Goal: Book appointment/travel/reservation

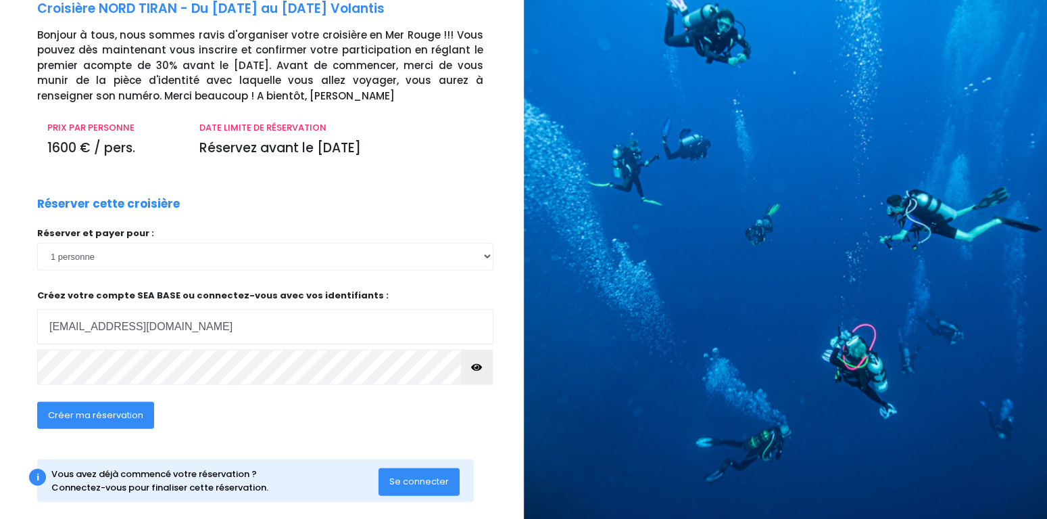
scroll to position [94, 0]
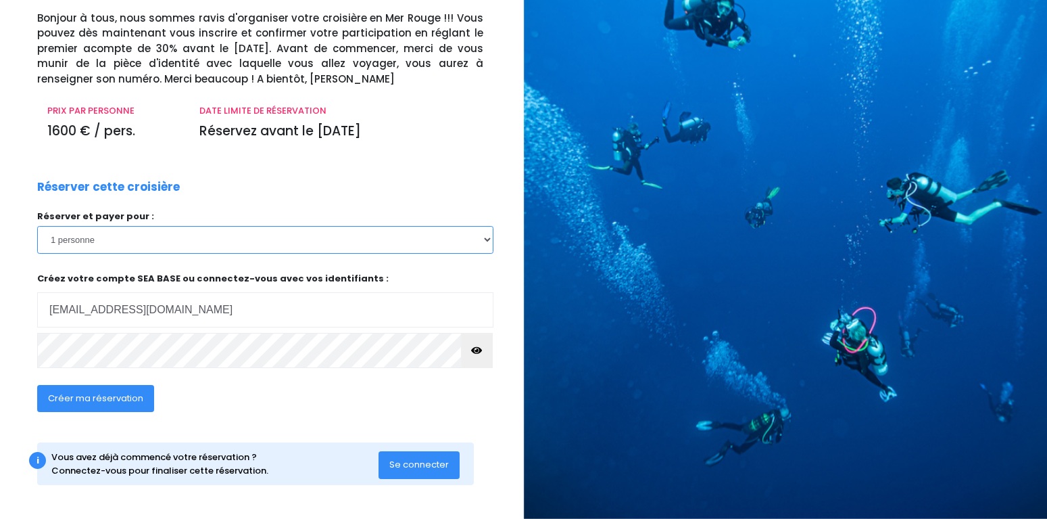
click at [37, 226] on select "1 personne 2 personnes 3 personnes 4 personnes" at bounding box center [265, 239] width 456 height 27
select select "2"
click option "2 personnes" at bounding box center [0, 0] width 0 height 0
click at [472, 350] on button "button" at bounding box center [477, 350] width 32 height 35
click at [108, 401] on span "Créer ma réservation" at bounding box center [95, 397] width 95 height 13
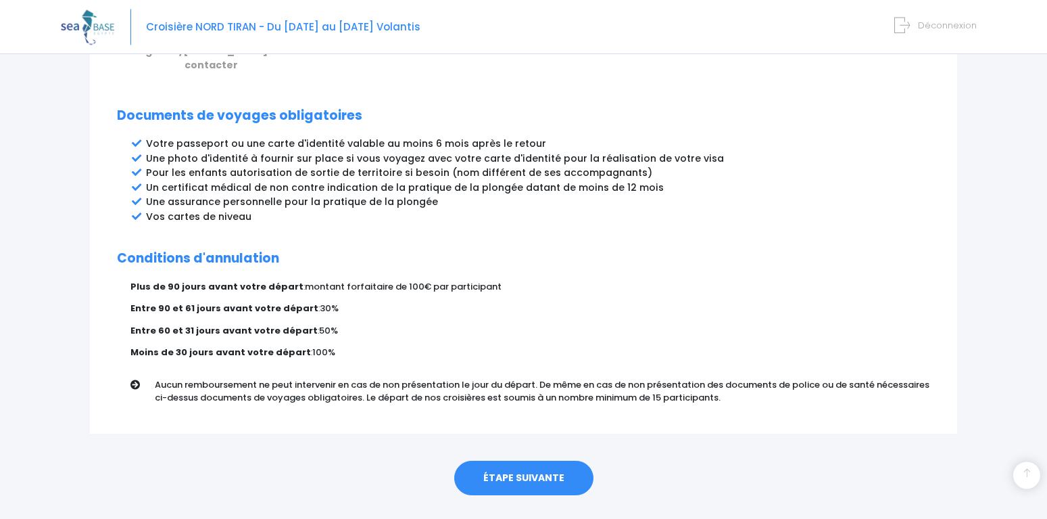
scroll to position [704, 0]
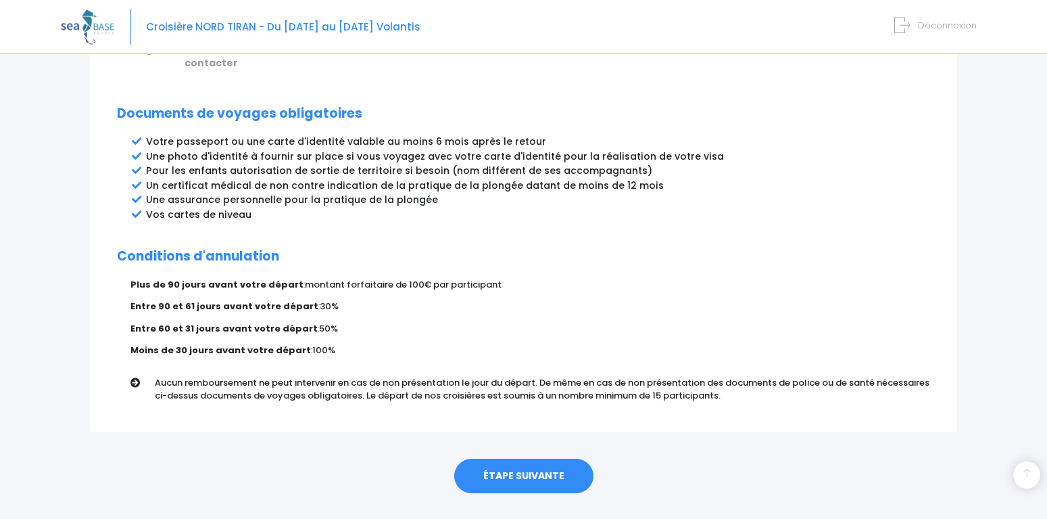
click at [523, 458] on link "ÉTAPE SUIVANTE" at bounding box center [523, 475] width 139 height 35
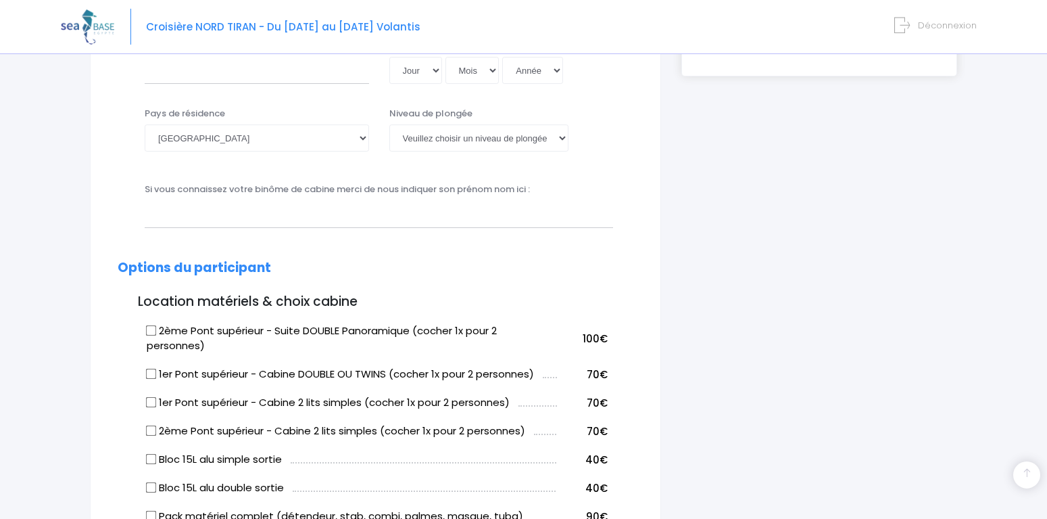
scroll to position [413, 0]
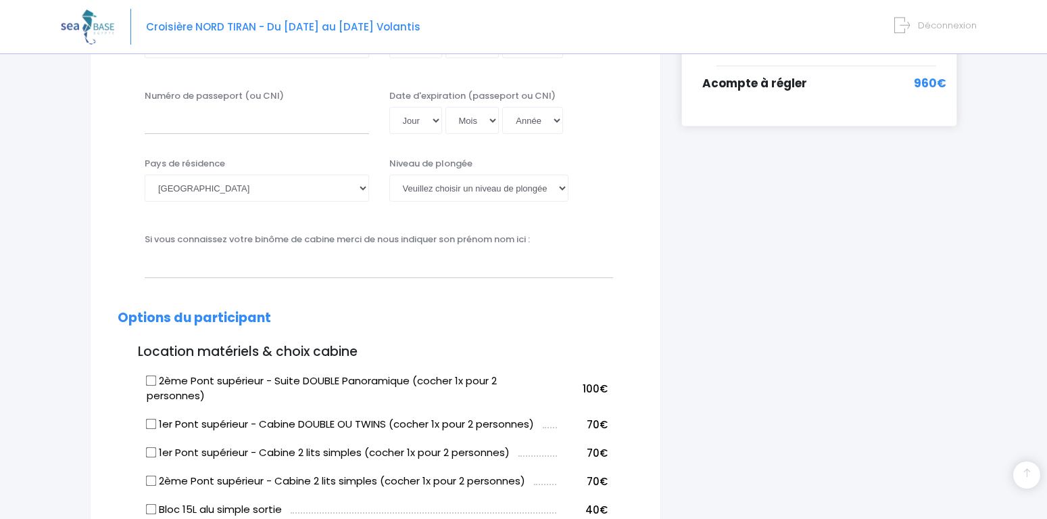
click at [155, 429] on input "1er Pont supérieur - Cabine DOUBLE OU TWINS (cocher 1x pour 2 personnes)" at bounding box center [151, 423] width 11 height 11
checkbox input "true"
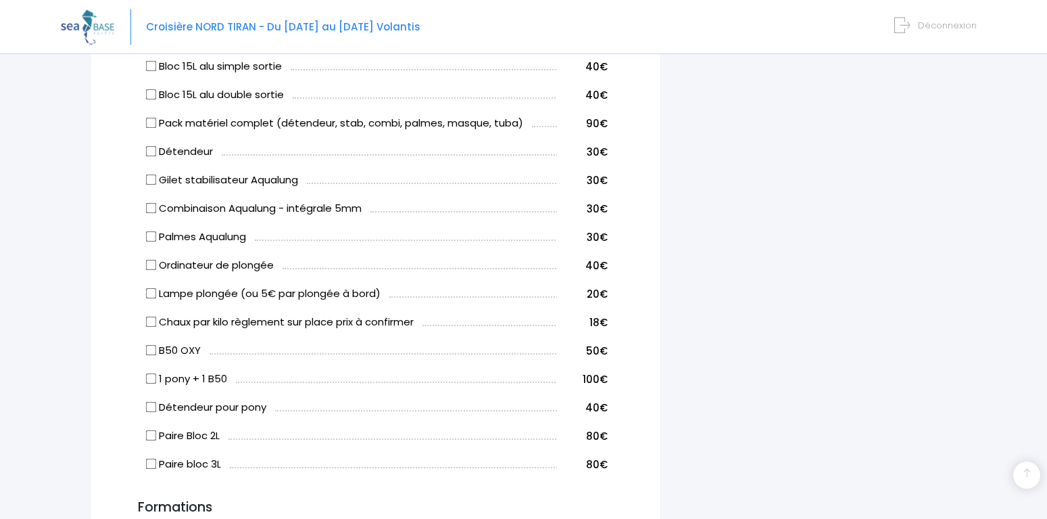
scroll to position [859, 0]
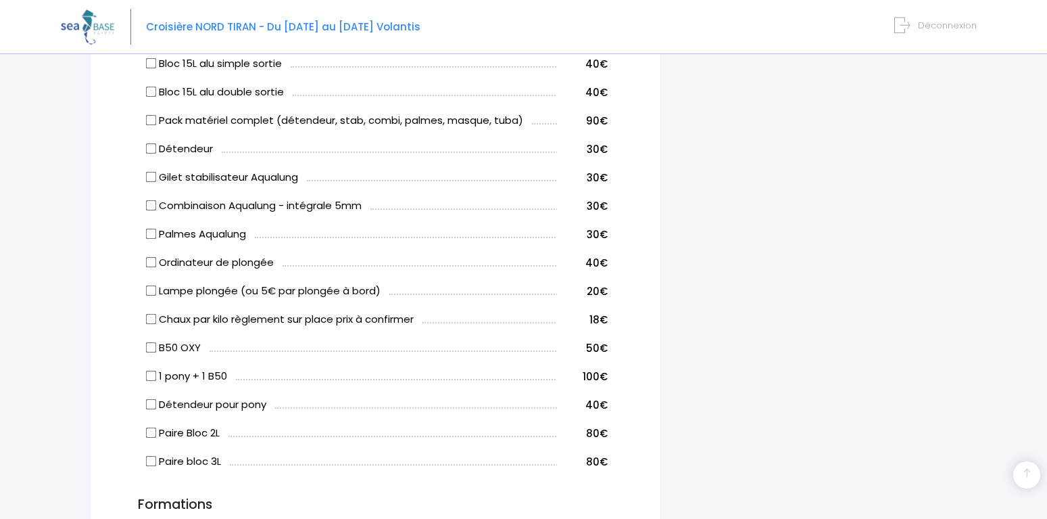
click at [152, 96] on input "Bloc 15L alu double sortie" at bounding box center [151, 92] width 11 height 11
checkbox input "true"
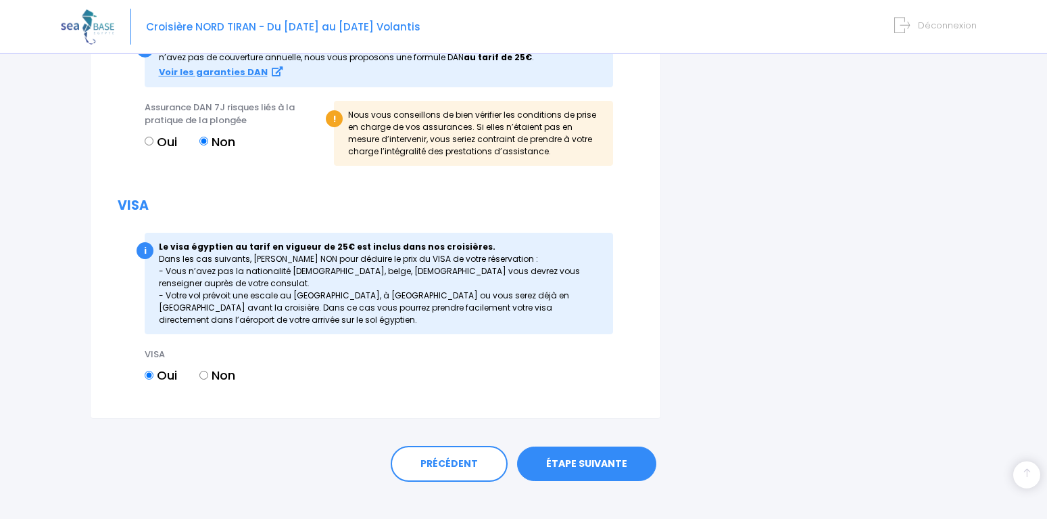
scroll to position [1664, 0]
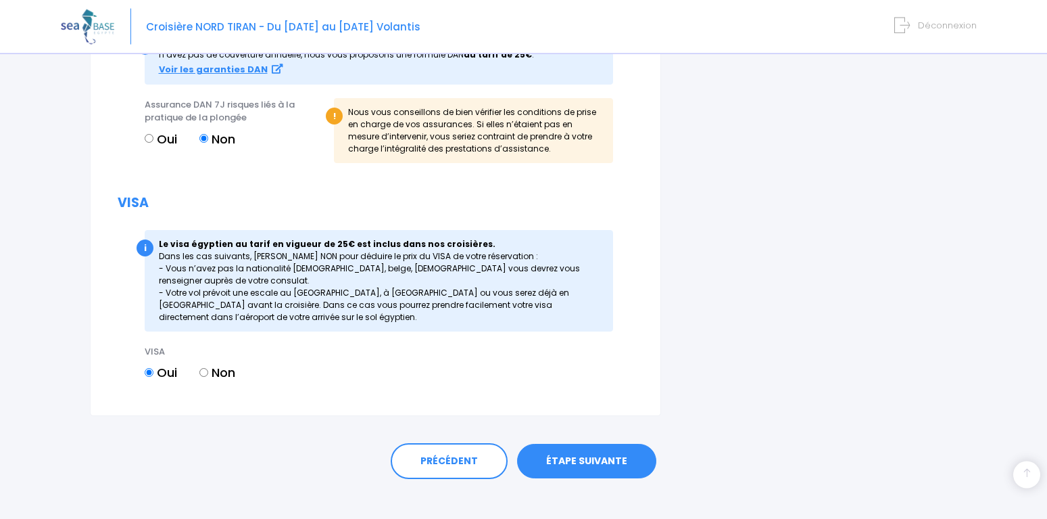
click at [583, 462] on link "ÉTAPE SUIVANTE" at bounding box center [586, 460] width 139 height 35
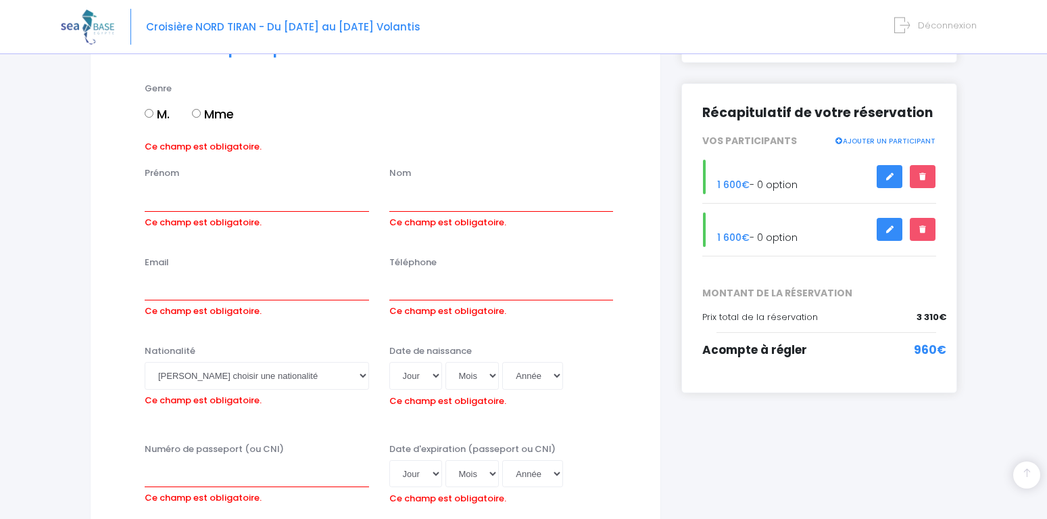
scroll to position [120, 0]
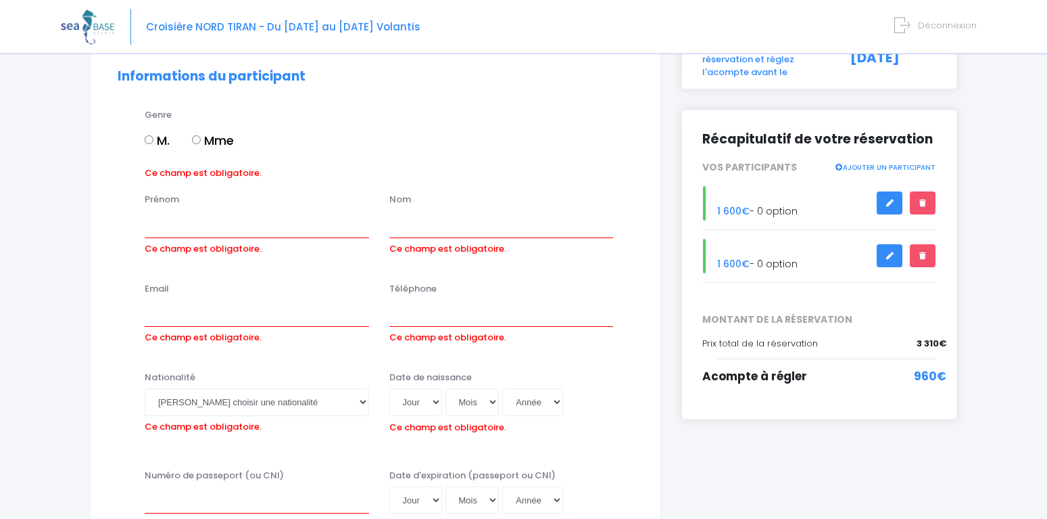
click at [203, 141] on label "Mme" at bounding box center [213, 140] width 42 height 18
click at [201, 141] on input "Mme" at bounding box center [196, 139] width 9 height 9
radio input "true"
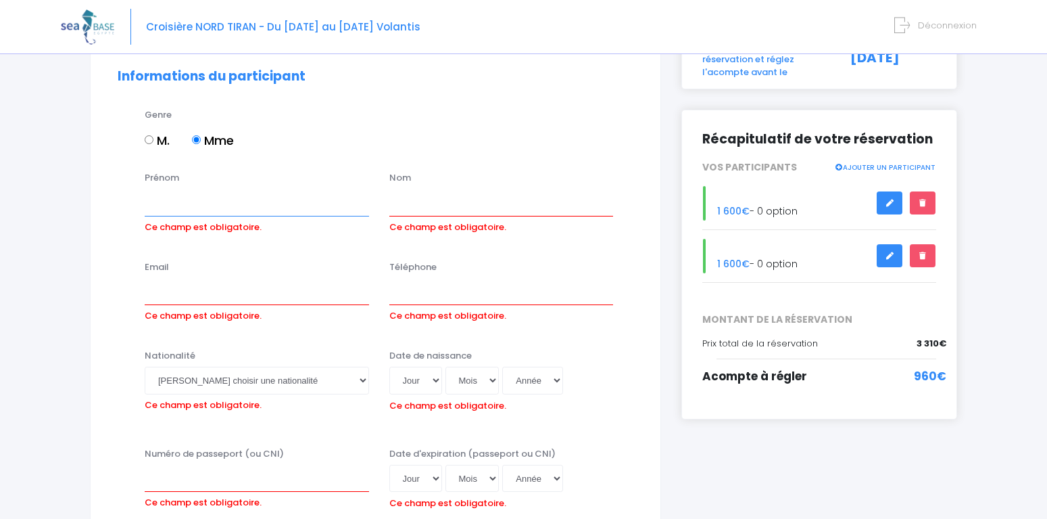
click at [158, 204] on input "Prénom" at bounding box center [257, 202] width 224 height 27
type input "sophie"
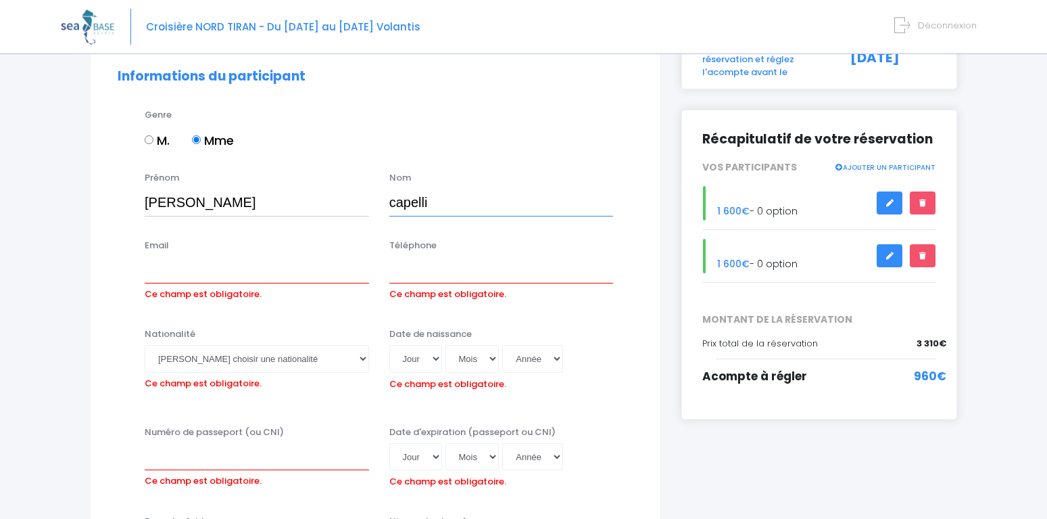
type input "capelli"
click at [168, 268] on input "Email" at bounding box center [257, 269] width 224 height 27
type input "[EMAIL_ADDRESS][DOMAIN_NAME]"
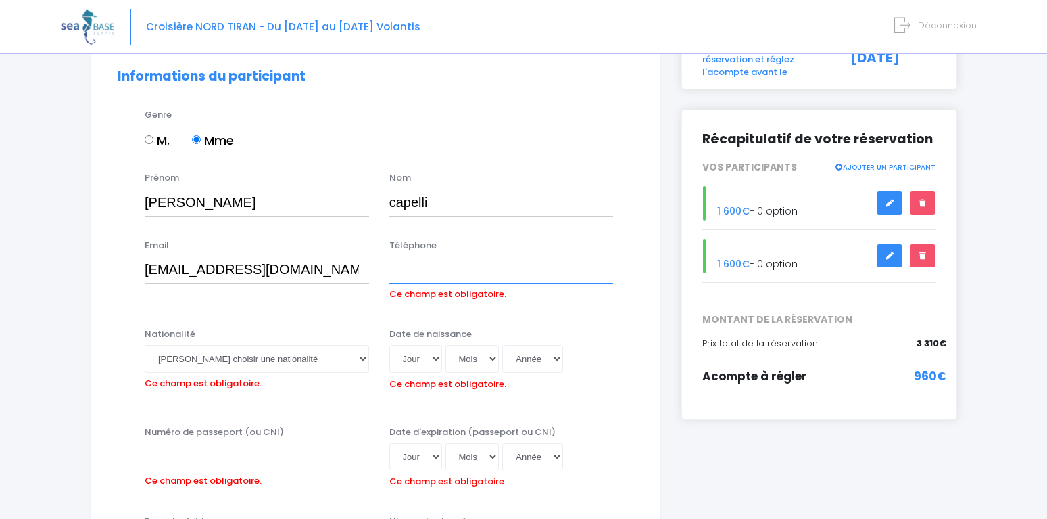
click at [471, 268] on input "Téléphone" at bounding box center [501, 269] width 224 height 27
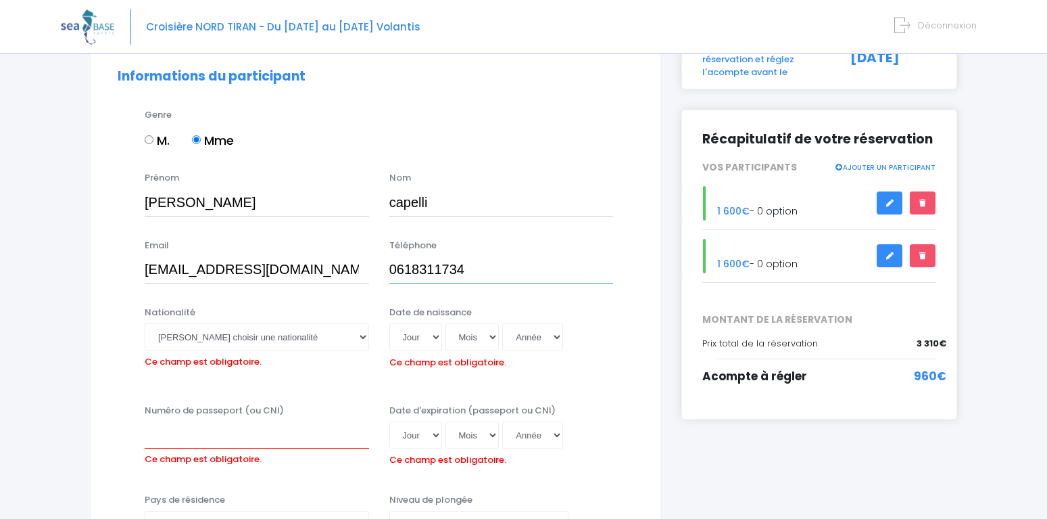
type input "0618311734"
click at [145, 323] on select "Veuillez choisir une nationalité Afghane Albanaise Algerienne Allemande America…" at bounding box center [257, 336] width 224 height 27
select select "Française"
click option "Française" at bounding box center [0, 0] width 0 height 0
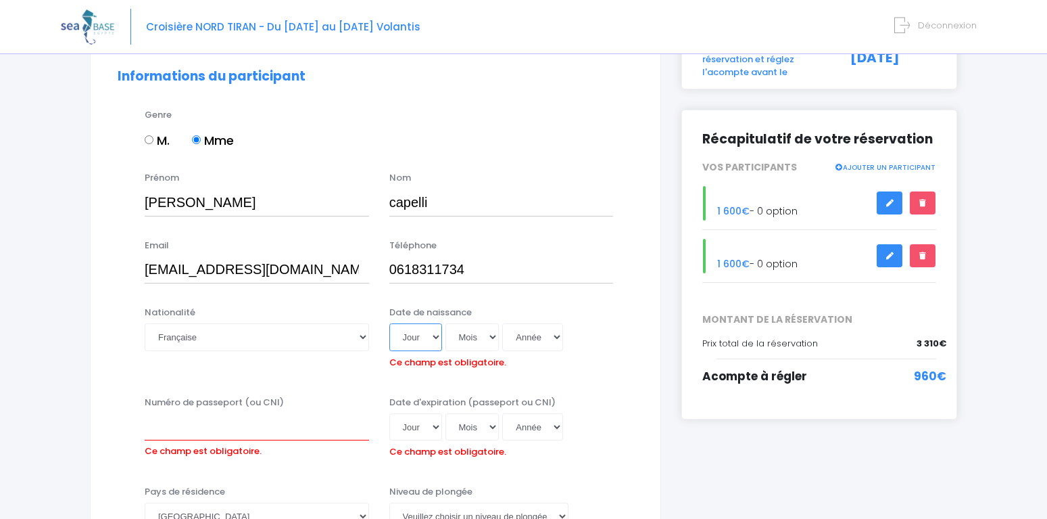
click at [389, 323] on select "Jour 01 02 03 04 05 06 07 08 09 10 11 12 13 14 15 16 17 18 19 20 21 22 23 24 25…" at bounding box center [415, 336] width 53 height 27
select select "05"
click option "05" at bounding box center [0, 0] width 0 height 0
click at [446, 323] on select "Mois 01 02 03 04 05 06 07 08 09 10 11 12" at bounding box center [473, 336] width 54 height 27
select select "10"
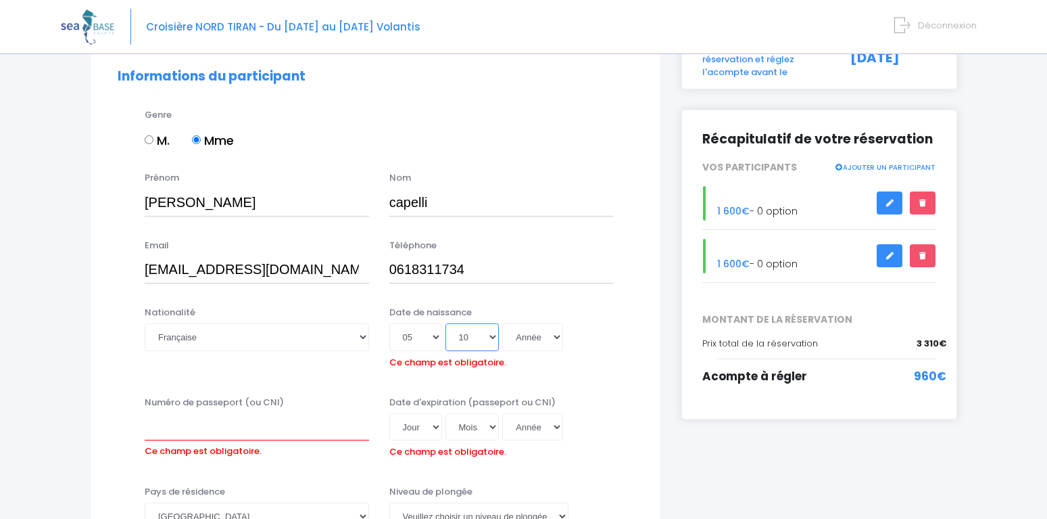
click option "10" at bounding box center [0, 0] width 0 height 0
click at [502, 323] on select "Année 2045 2044 2043 2042 2041 2040 2039 2038 2037 2036 2035 2034 2033 2032 203…" at bounding box center [532, 336] width 61 height 27
select select "1973"
click option "1973" at bounding box center [0, 0] width 0 height 0
type input "1973-10-05"
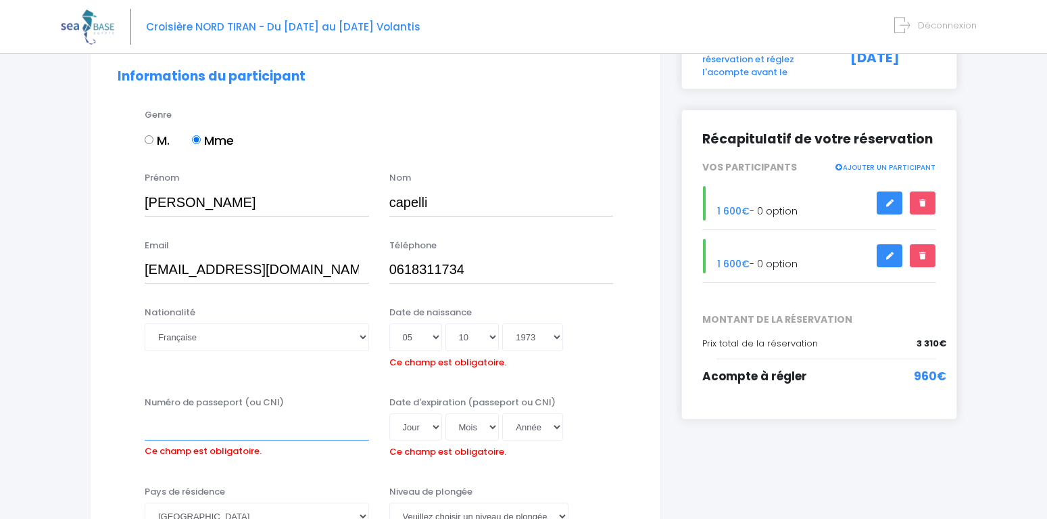
click at [215, 429] on input "Numéro de passeport (ou CNI)" at bounding box center [257, 426] width 224 height 27
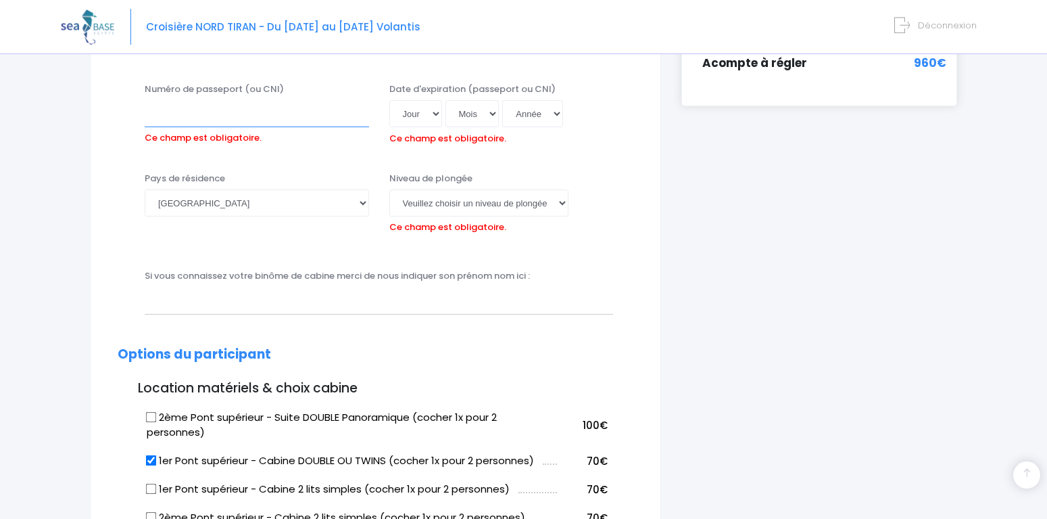
scroll to position [442, 0]
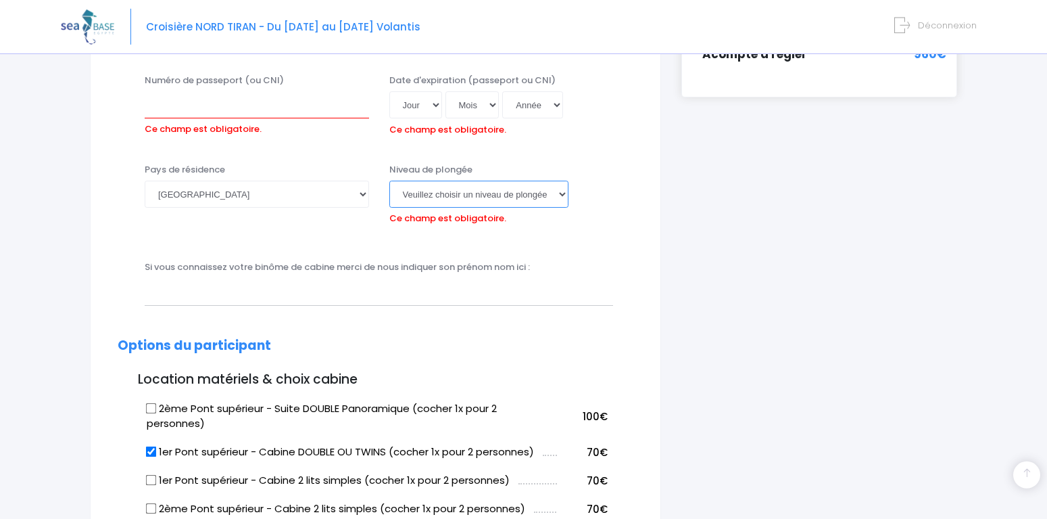
click at [389, 181] on select "Veuillez choisir un niveau de plongée Non plongeur Junior OW diver Adventure OW…" at bounding box center [478, 194] width 179 height 27
click option "N1" at bounding box center [0, 0] width 0 height 0
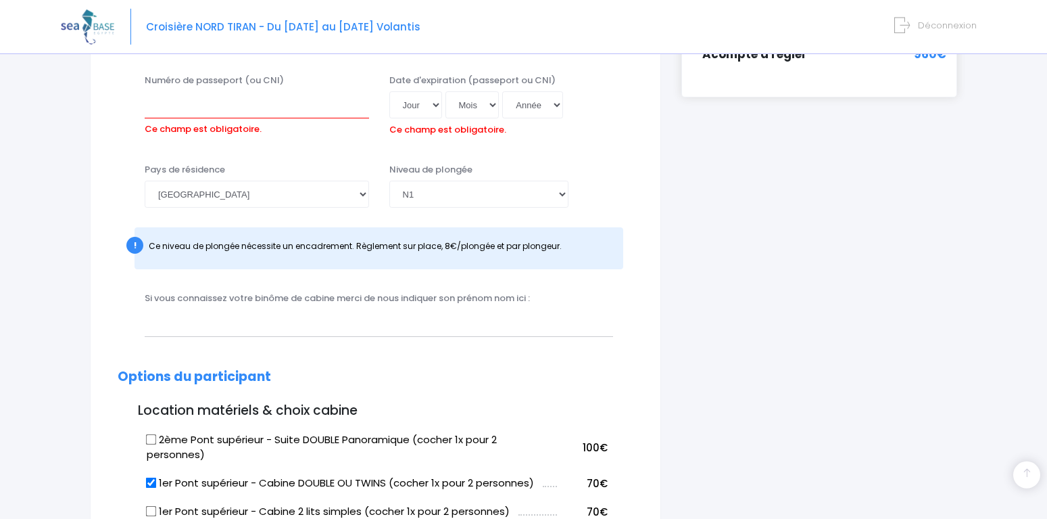
click at [431, 299] on label "Si vous connaissez votre binôme de cabine merci de nous indiquer son prénom nom…" at bounding box center [337, 298] width 385 height 14
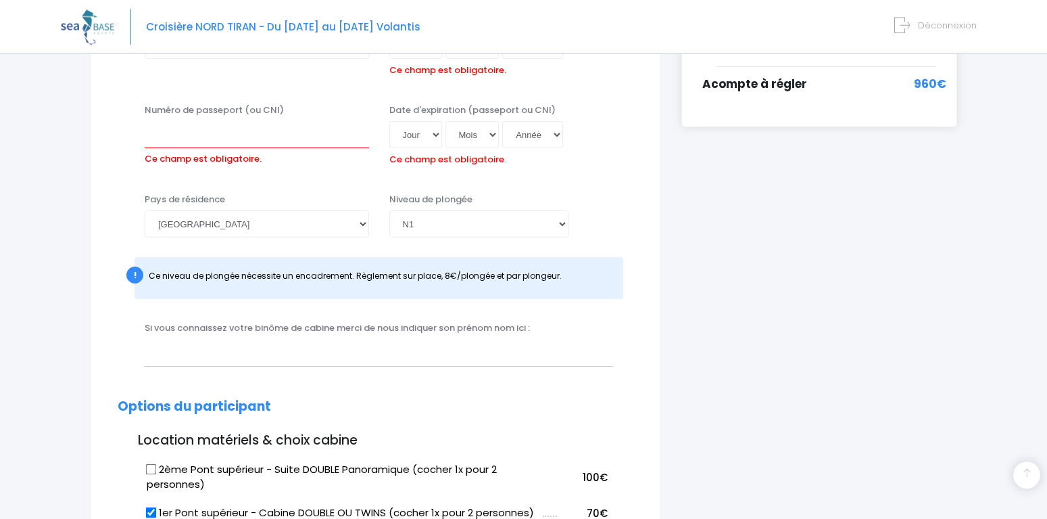
scroll to position [397, 0]
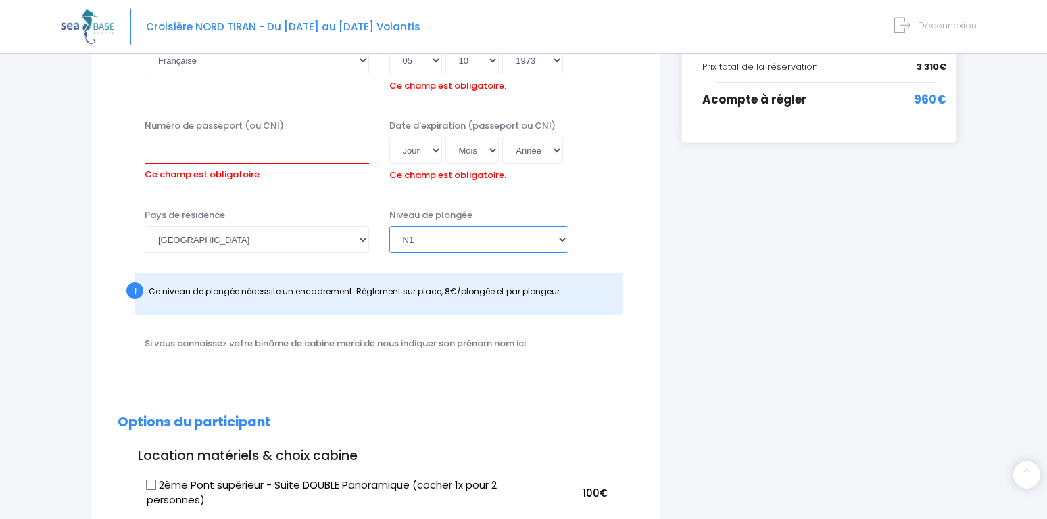
click at [389, 226] on select "Veuillez choisir un niveau de plongée Non plongeur Junior OW diver Adventure OW…" at bounding box center [478, 239] width 179 height 27
select select "Non plongeur"
click option "Non plongeur" at bounding box center [0, 0] width 0 height 0
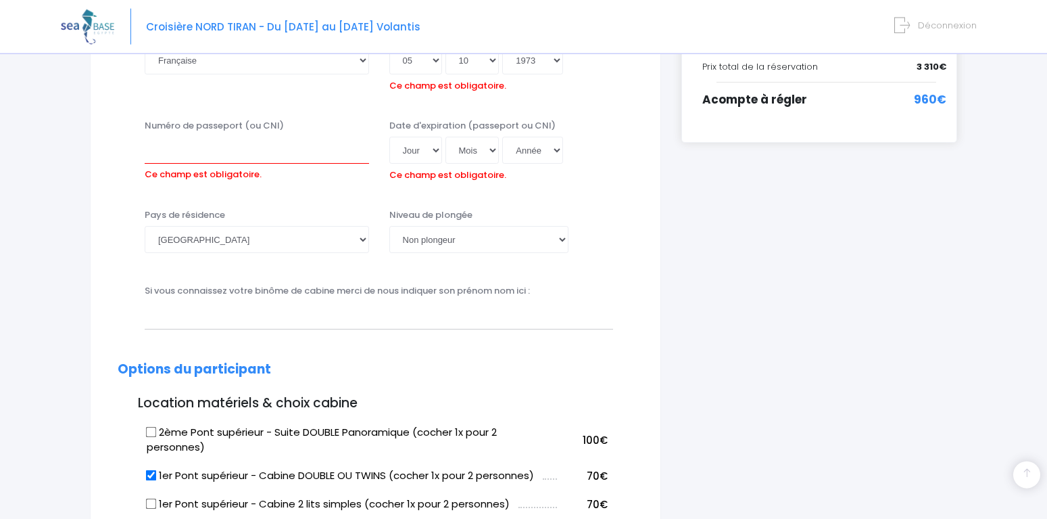
click at [546, 295] on div "Si vous connaissez votre binôme de cabine merci de nous indiquer son prénom nom…" at bounding box center [379, 306] width 489 height 45
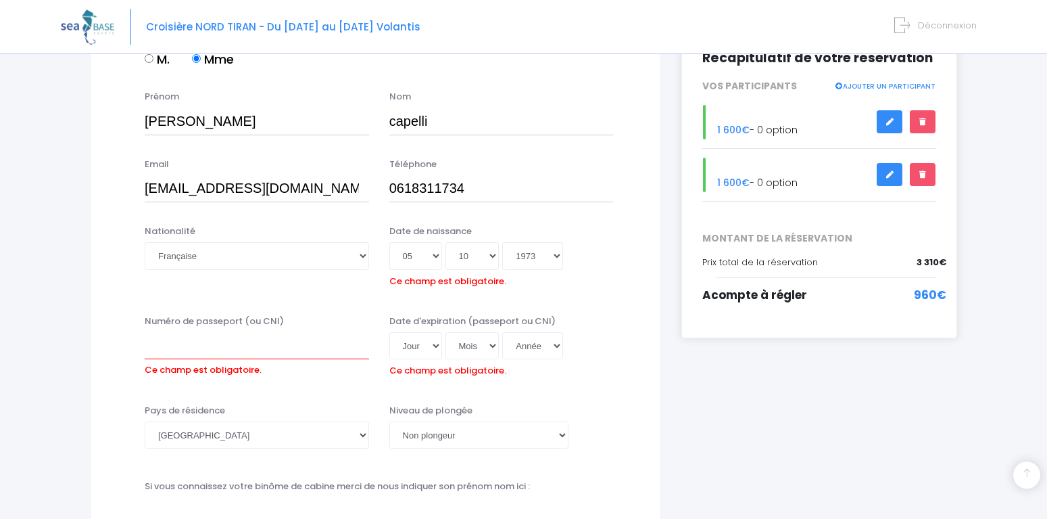
scroll to position [210, 0]
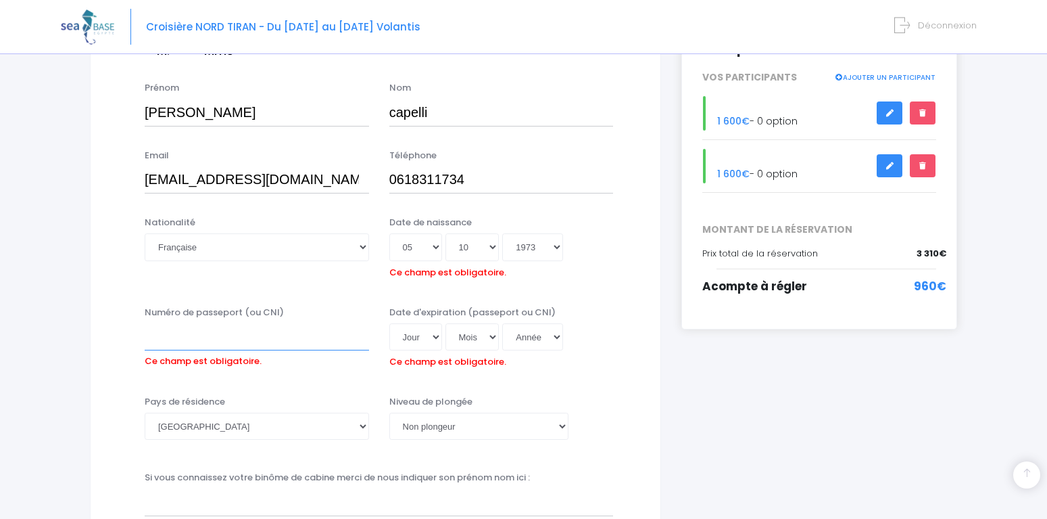
click at [166, 347] on input "Numéro de passeport (ou CNI)" at bounding box center [257, 336] width 224 height 27
